Goal: Find specific page/section: Find specific page/section

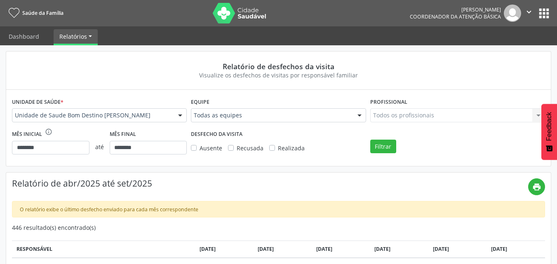
click at [543, 17] on button "apps" at bounding box center [544, 13] width 14 height 14
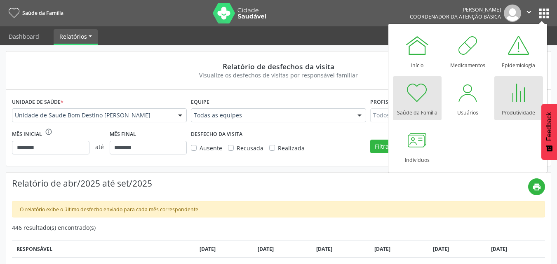
click at [513, 114] on div "Produtividade" at bounding box center [518, 110] width 33 height 11
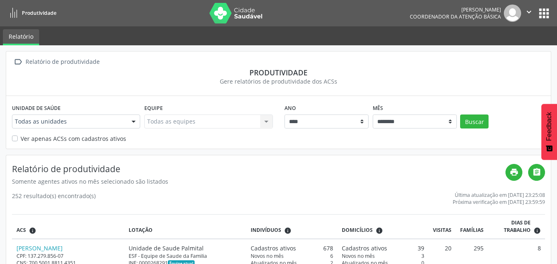
click at [54, 17] on link "Produtividade" at bounding box center [31, 13] width 51 height 14
click at [529, 11] on icon "" at bounding box center [529, 11] width 9 height 9
click at [545, 12] on button "apps" at bounding box center [544, 13] width 14 height 14
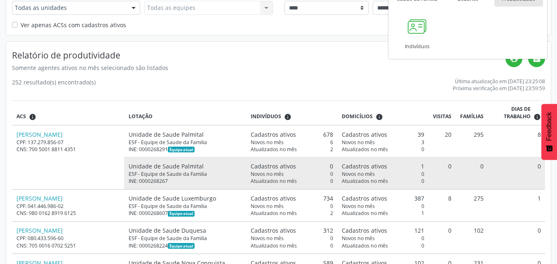
scroll to position [124, 0]
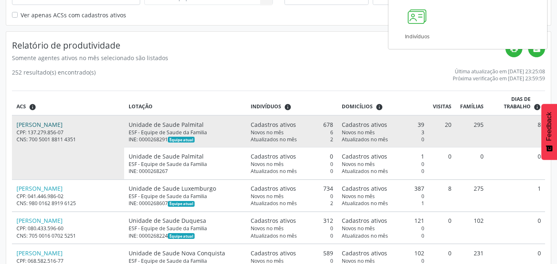
click at [63, 126] on link "Adriana Carolina de Oliveira Chagas" at bounding box center [40, 125] width 46 height 8
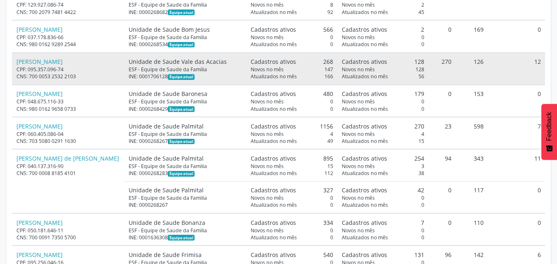
scroll to position [454, 0]
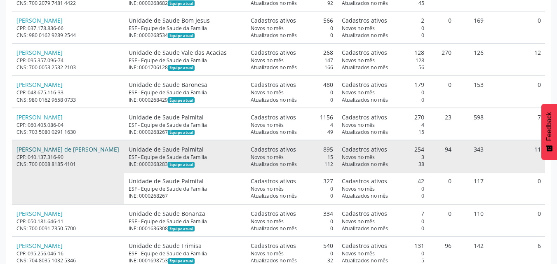
click at [85, 153] on link "Alexsandra Izabel de Jesus Dias" at bounding box center [68, 150] width 103 height 8
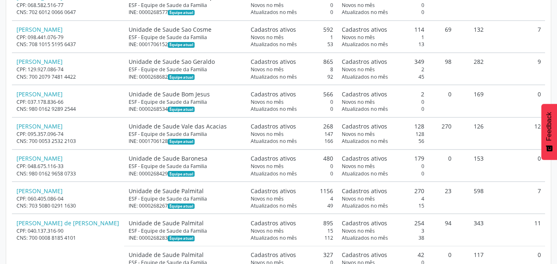
scroll to position [371, 0]
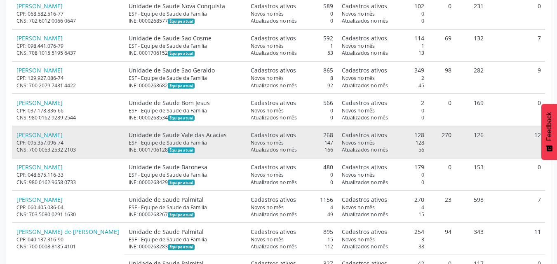
click at [362, 146] on span "Novos no mês" at bounding box center [358, 142] width 33 height 7
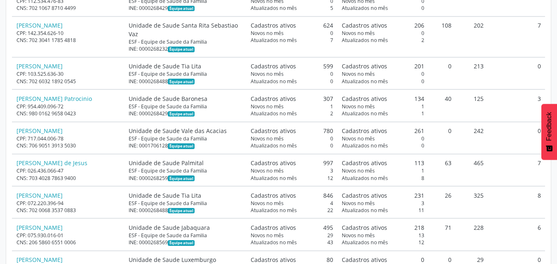
scroll to position [949, 0]
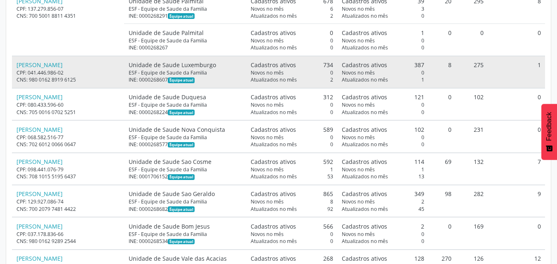
scroll to position [206, 0]
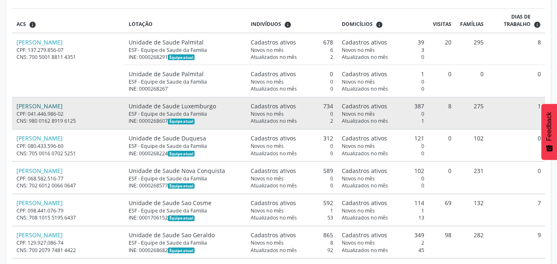
click at [63, 108] on link "Adriana de Sa Goncalves Bento" at bounding box center [40, 106] width 46 height 8
